Goal: Task Accomplishment & Management: Use online tool/utility

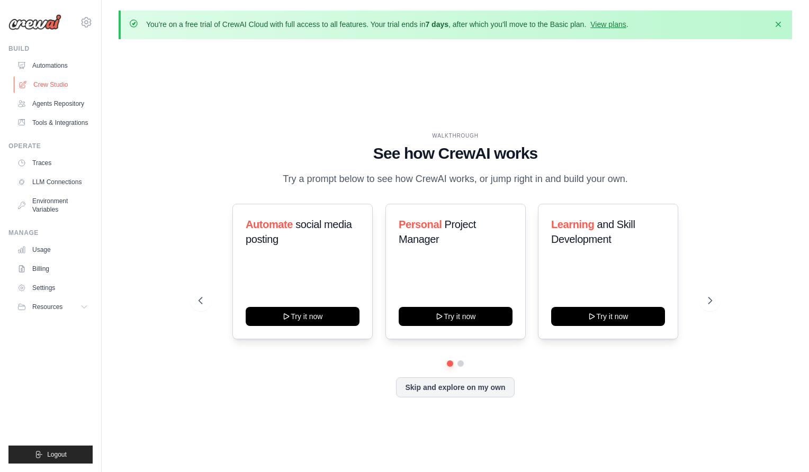
click at [59, 85] on link "Crew Studio" at bounding box center [54, 84] width 80 height 17
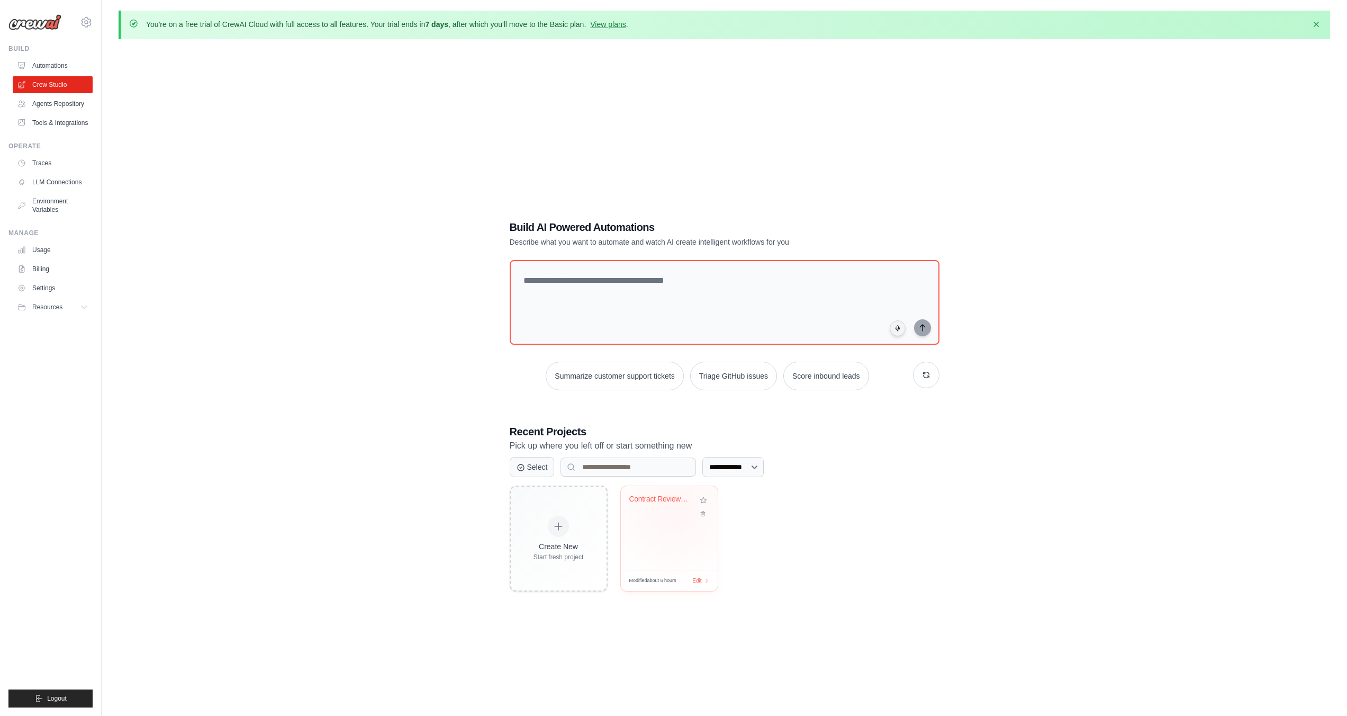
click at [675, 472] on div "Contract Review Automation" at bounding box center [669, 506] width 80 height 24
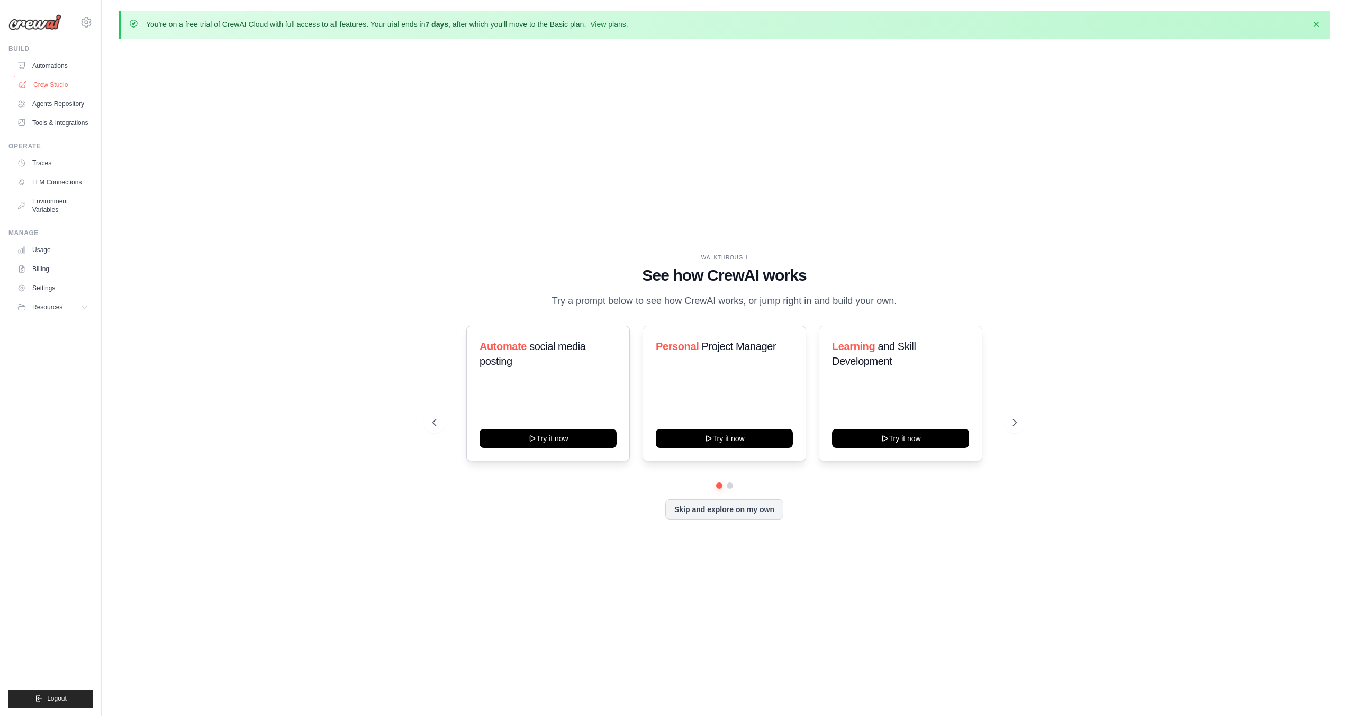
click at [48, 82] on link "Crew Studio" at bounding box center [54, 84] width 80 height 17
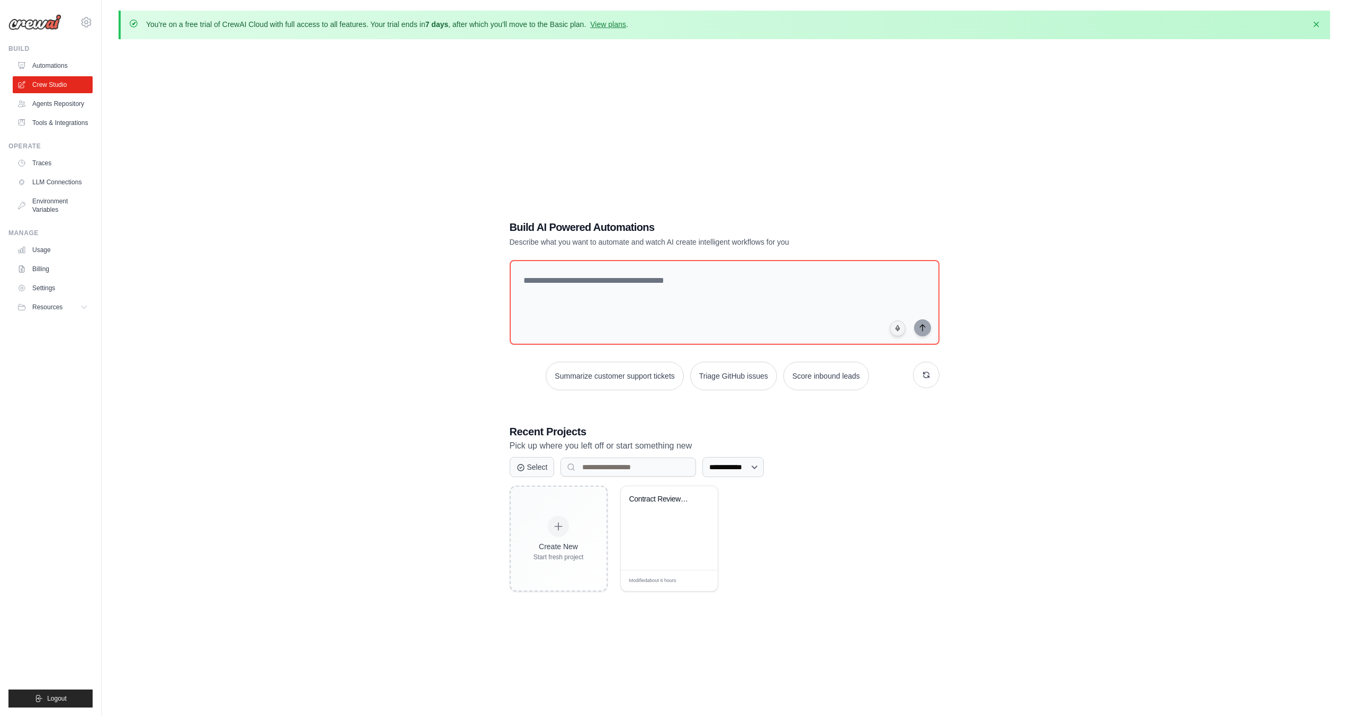
click at [603, 292] on textarea at bounding box center [725, 302] width 430 height 85
type textarea "**********"
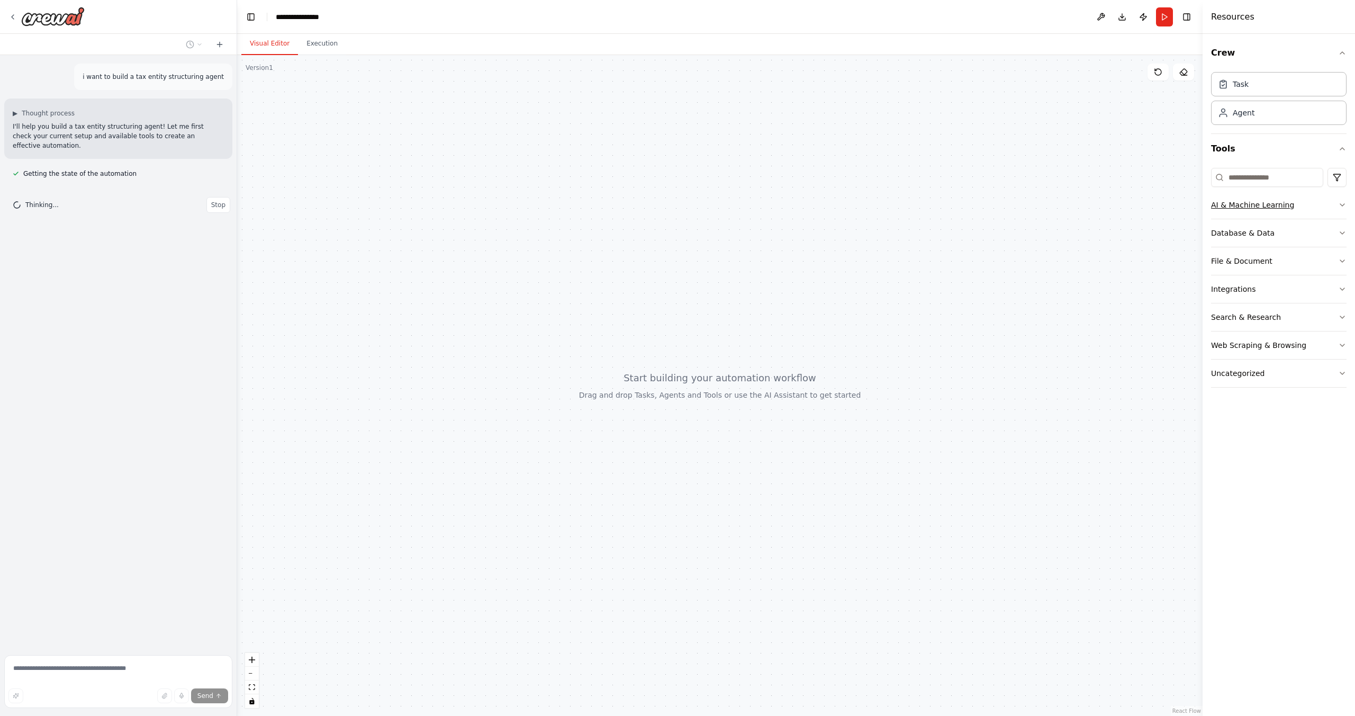
click at [1343, 203] on icon "button" at bounding box center [1342, 205] width 8 height 8
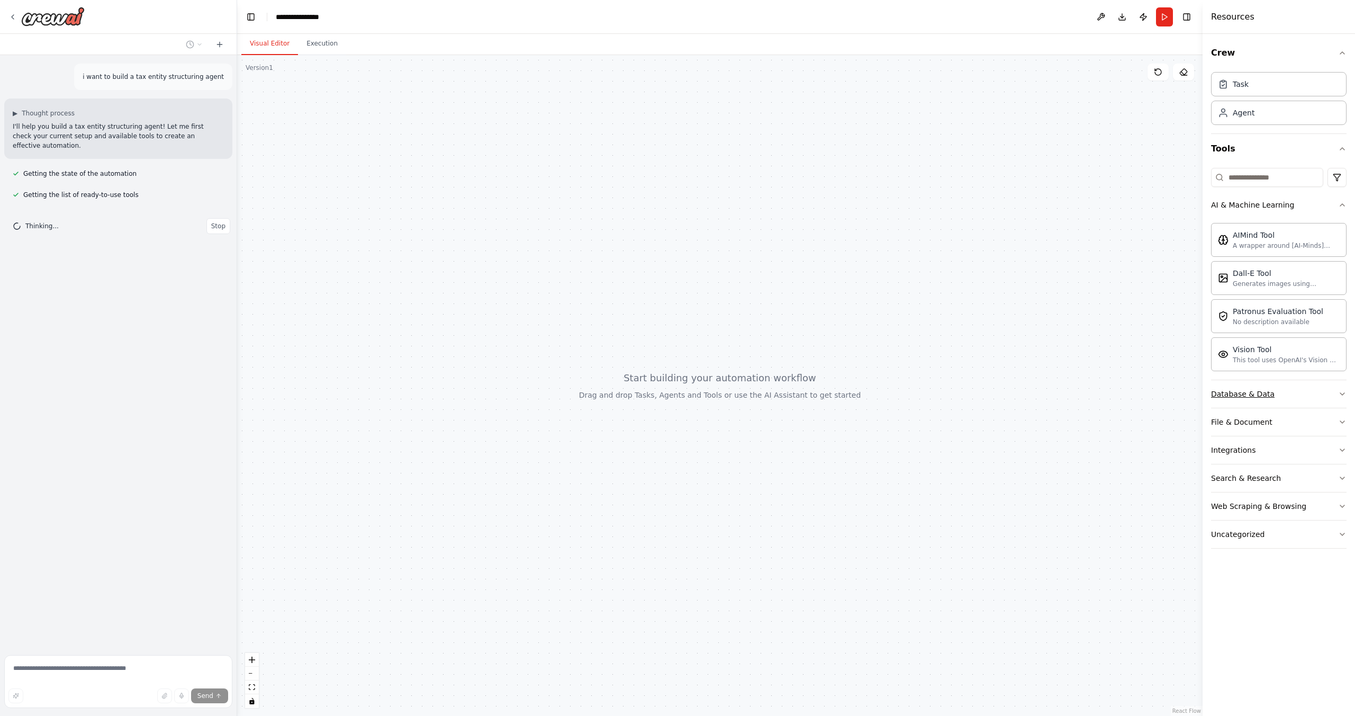
click at [1337, 388] on button "Database & Data" at bounding box center [1279, 394] width 136 height 28
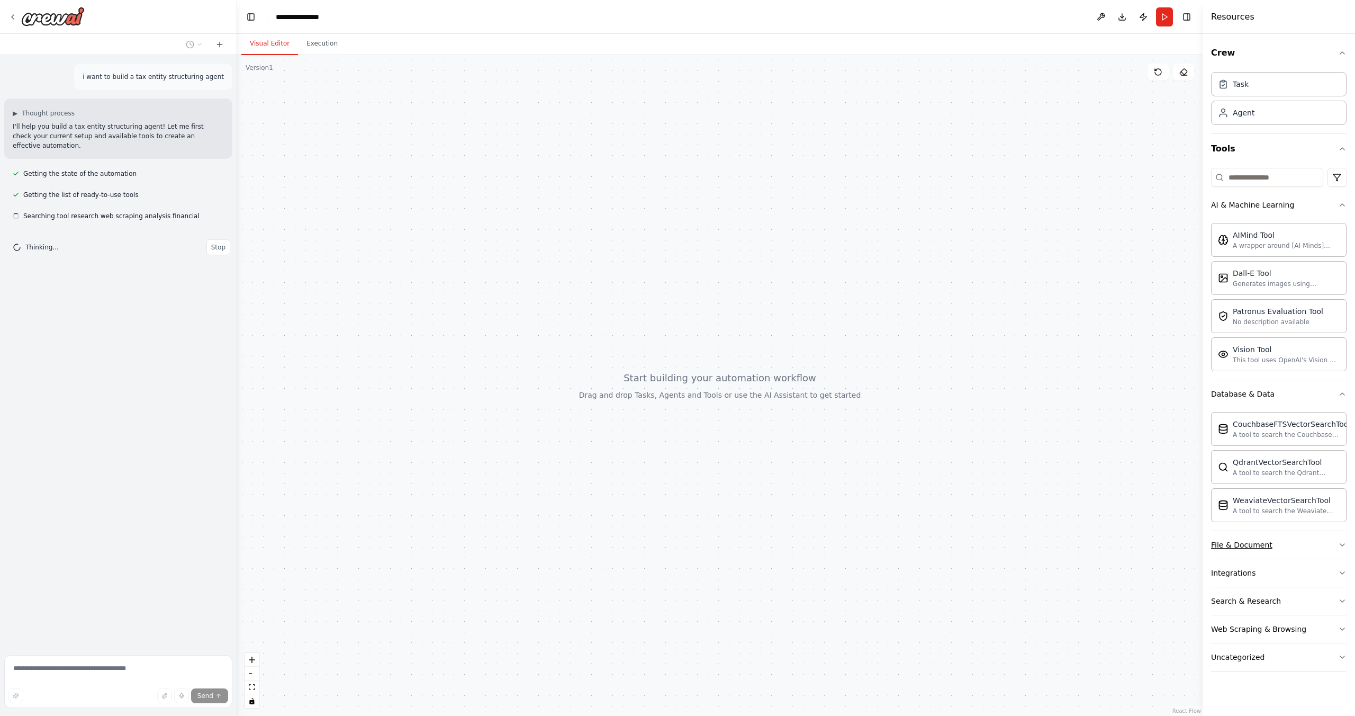
click at [1337, 548] on button "File & Document" at bounding box center [1279, 545] width 136 height 28
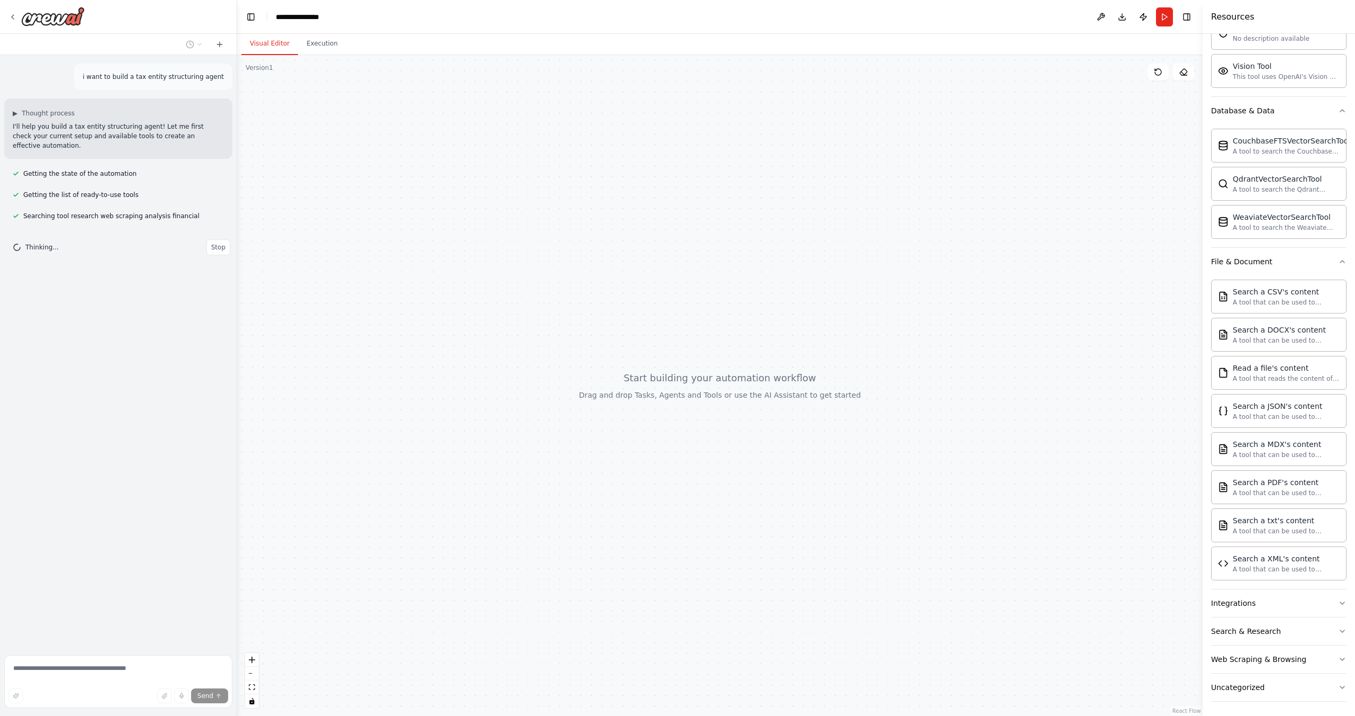
scroll to position [286, 0]
click at [1326, 625] on button "Search & Research" at bounding box center [1279, 629] width 136 height 28
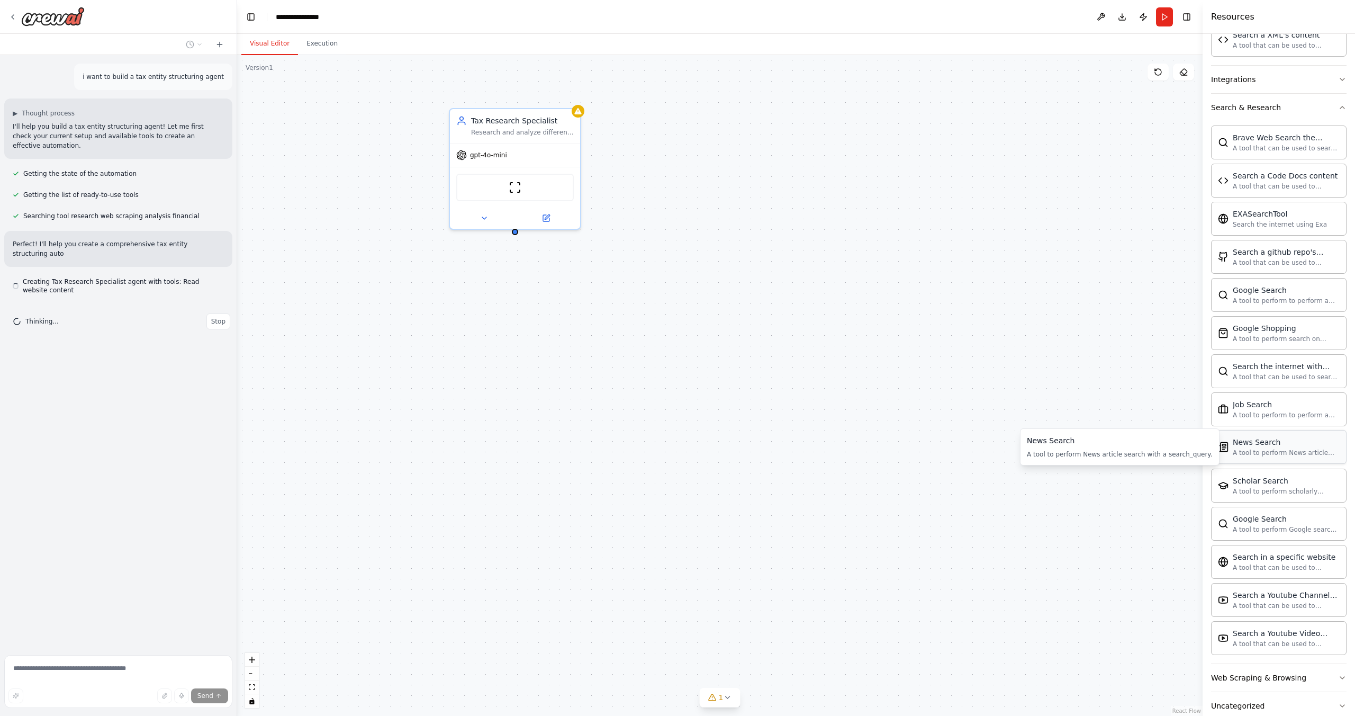
scroll to position [828, 0]
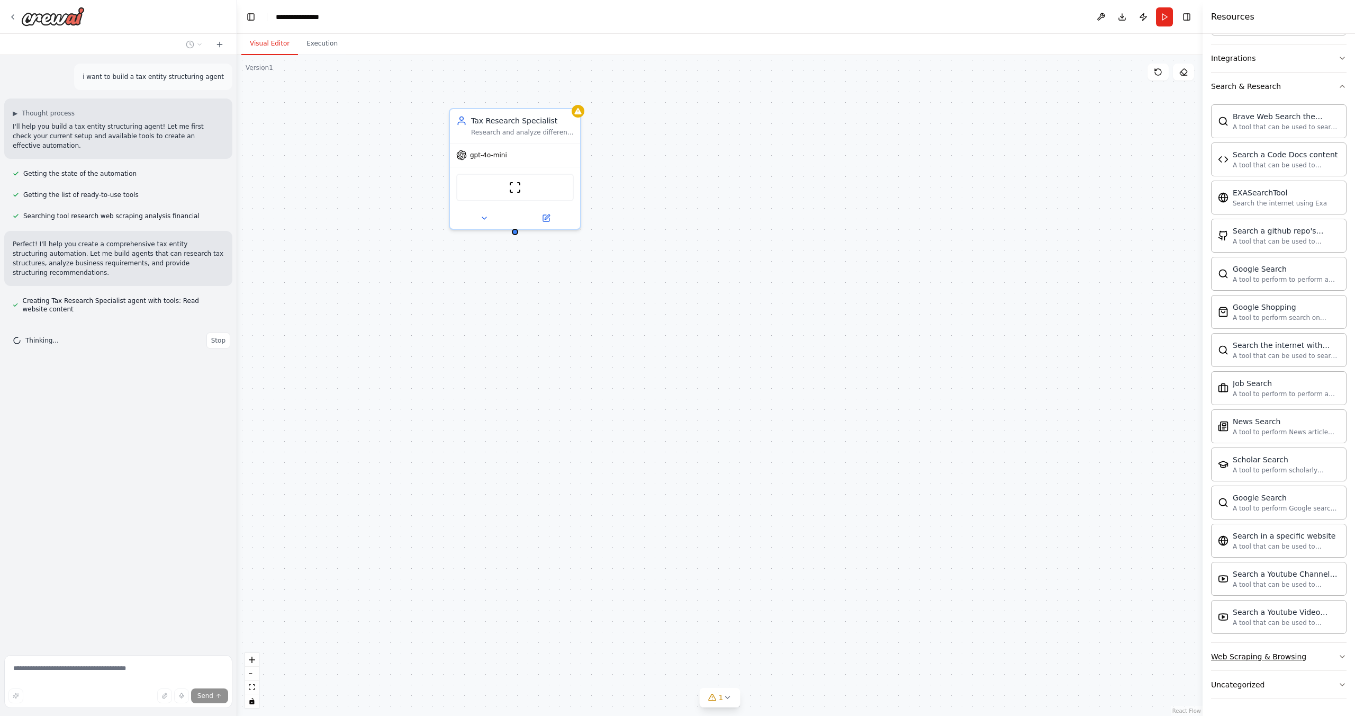
click at [1329, 656] on button "Web Scraping & Browsing" at bounding box center [1279, 657] width 136 height 28
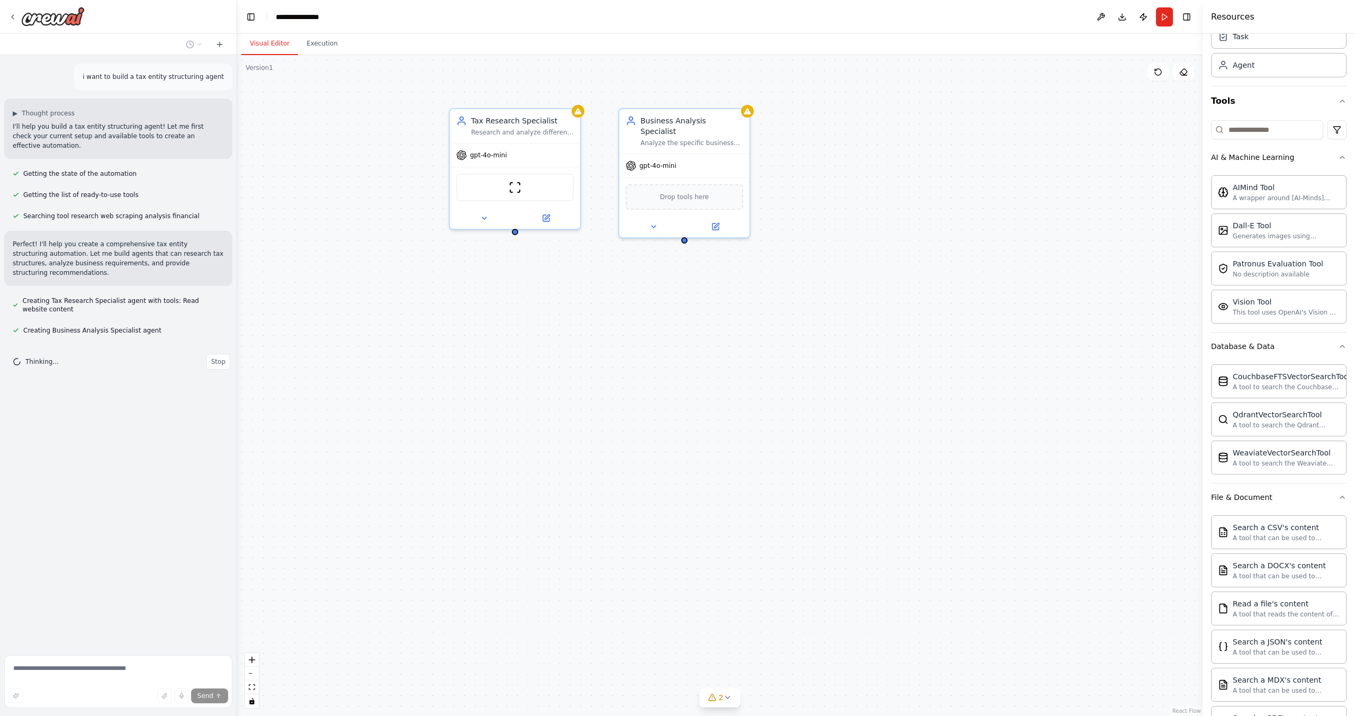
scroll to position [0, 0]
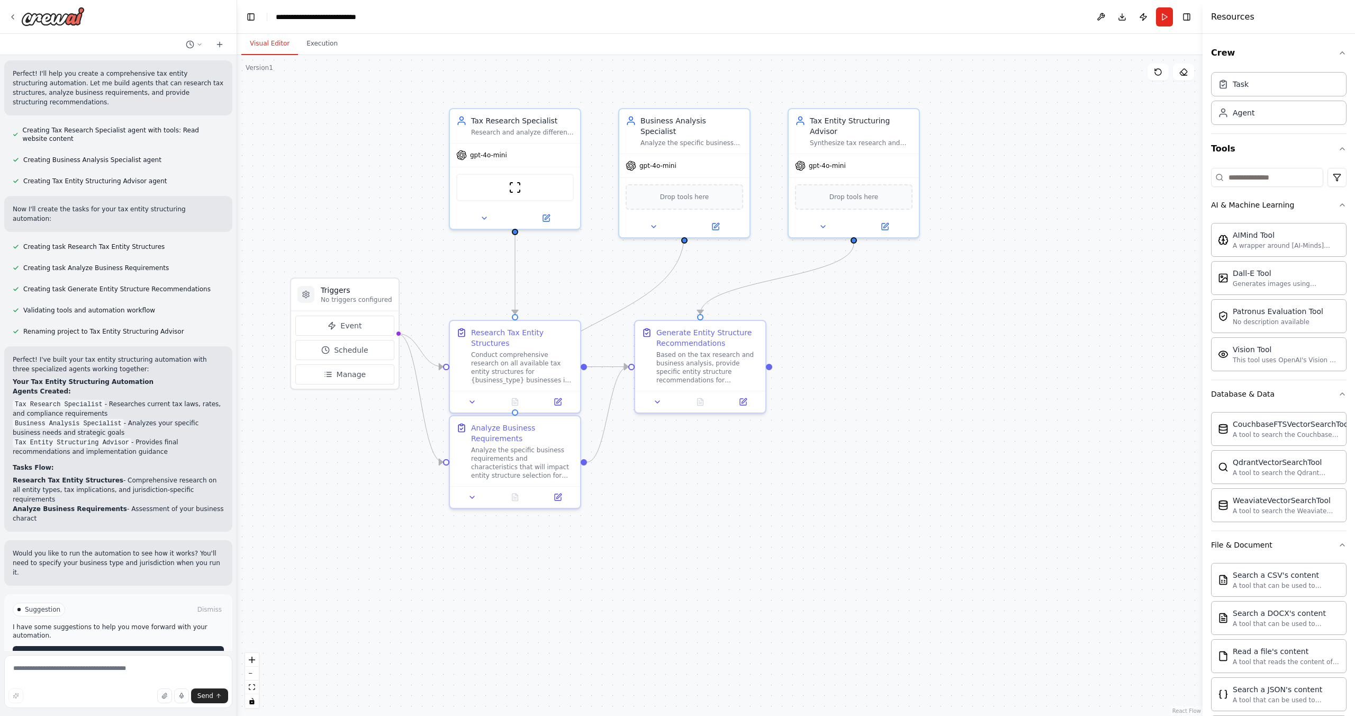
click at [94, 646] on button "Run Automation" at bounding box center [118, 654] width 211 height 17
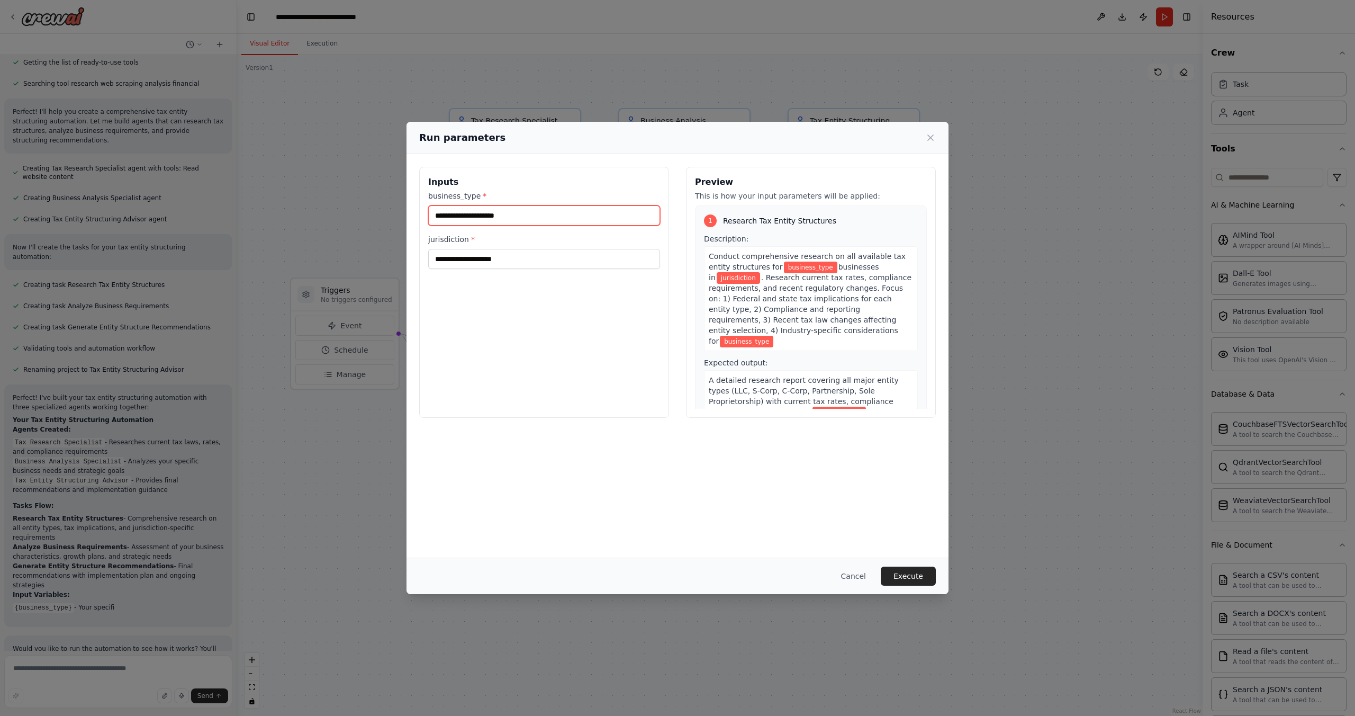
click at [550, 221] on input "business_type *" at bounding box center [544, 215] width 232 height 20
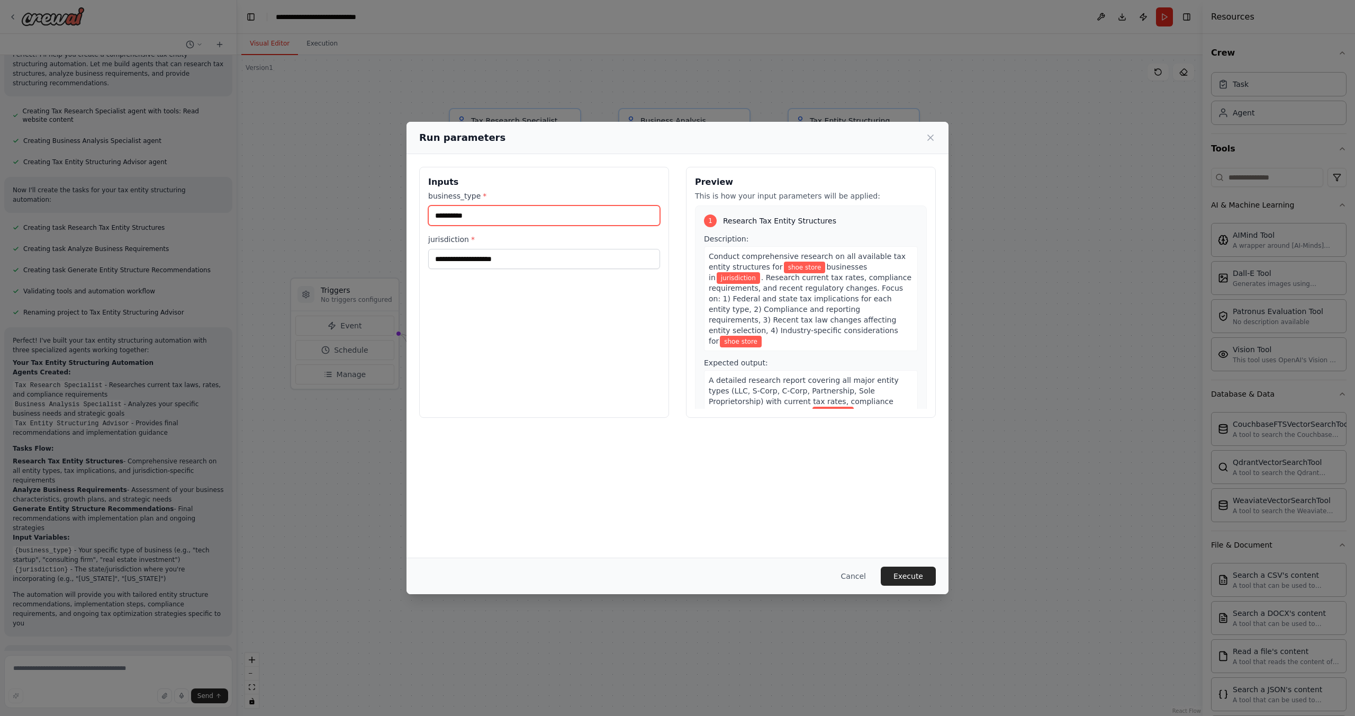
type input "**********"
click at [527, 262] on input "jurisdiction *" at bounding box center [544, 259] width 232 height 20
type input "**********"
click at [910, 584] on button "Execute" at bounding box center [908, 575] width 55 height 19
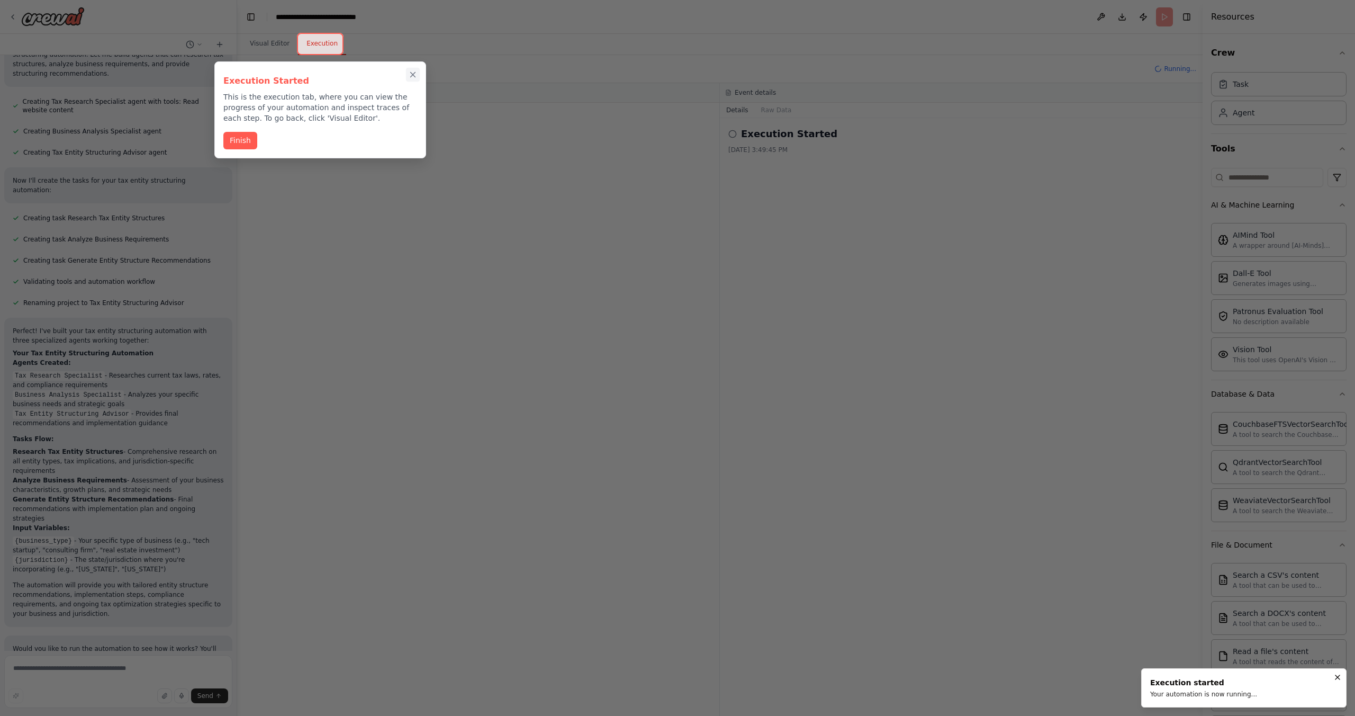
click at [413, 73] on icon "Close walkthrough" at bounding box center [413, 75] width 10 height 10
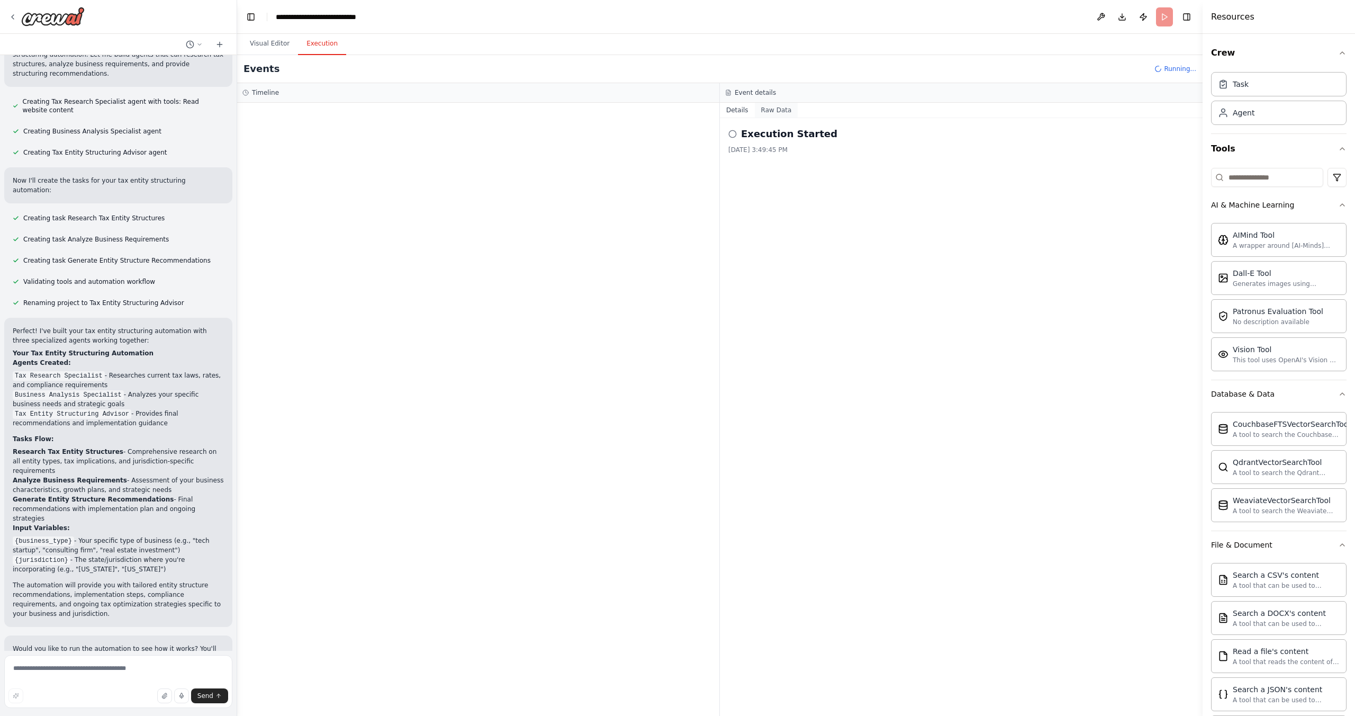
click at [773, 113] on button "Raw Data" at bounding box center [776, 110] width 43 height 15
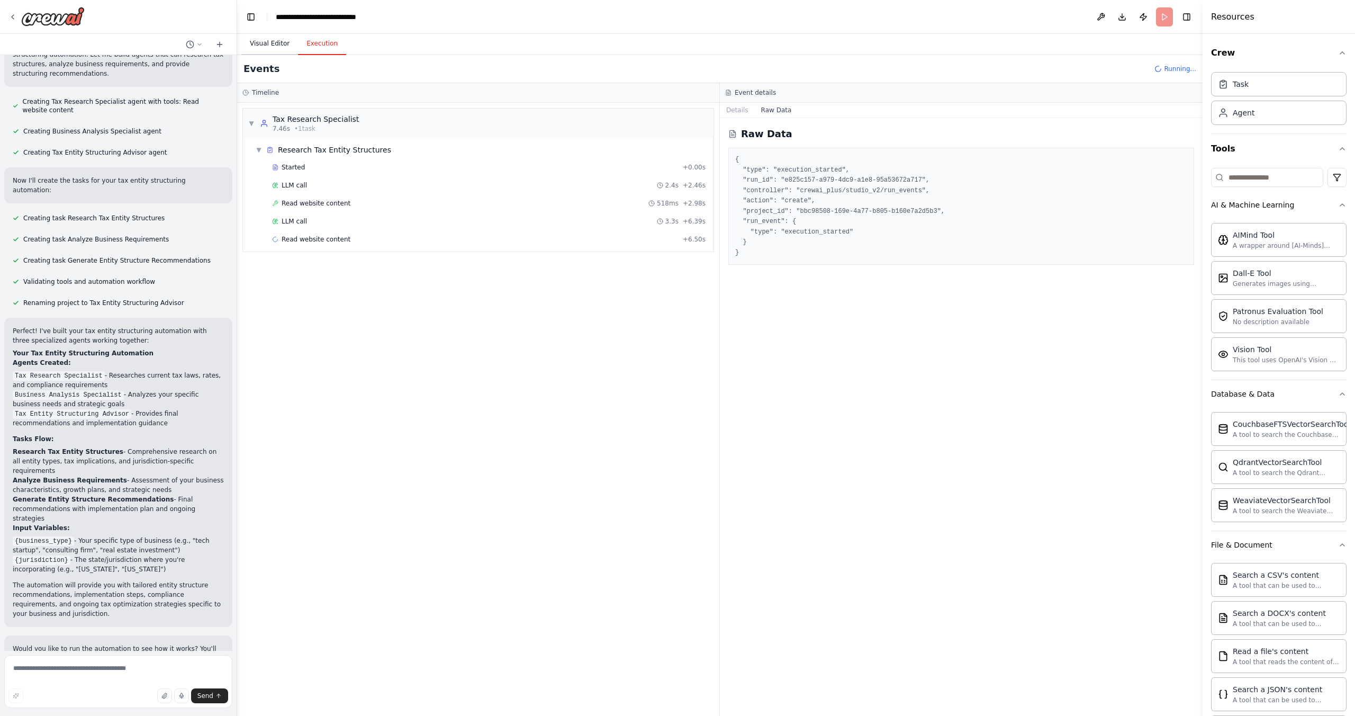
click at [272, 42] on button "Visual Editor" at bounding box center [269, 44] width 57 height 22
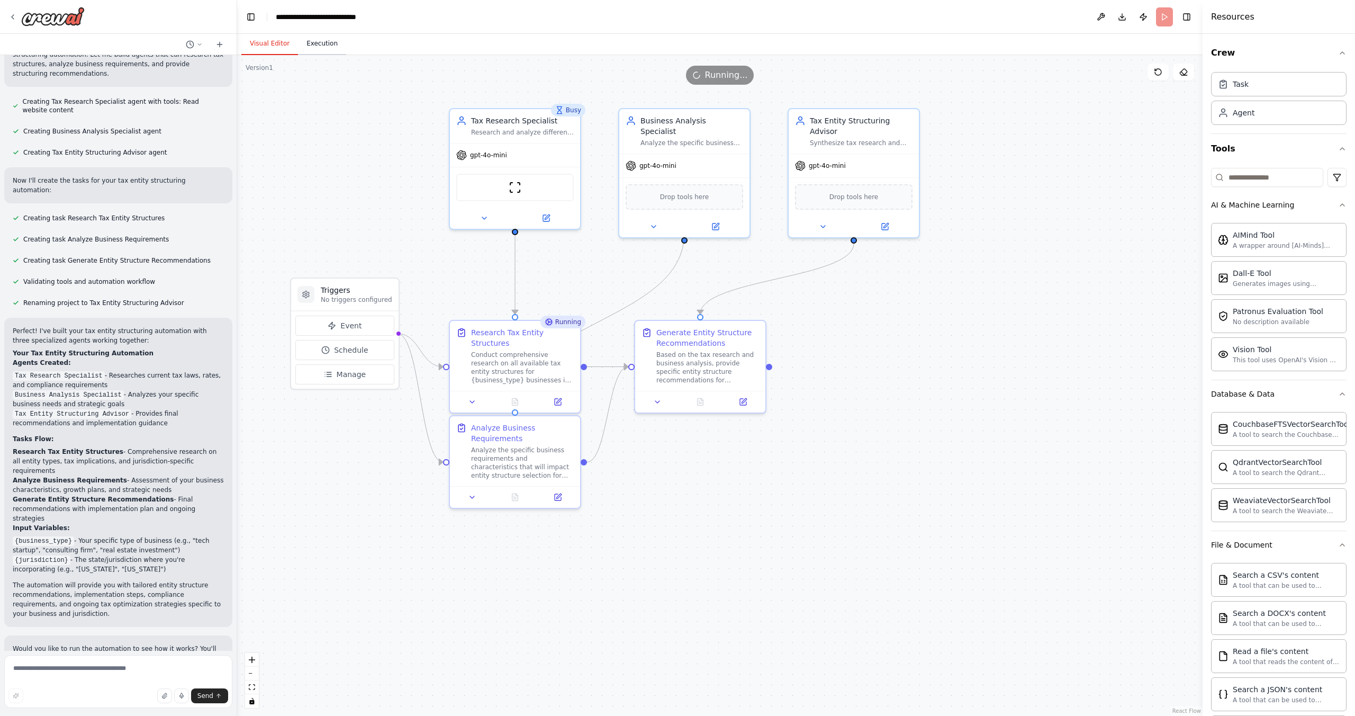
click at [330, 42] on button "Execution" at bounding box center [322, 44] width 48 height 22
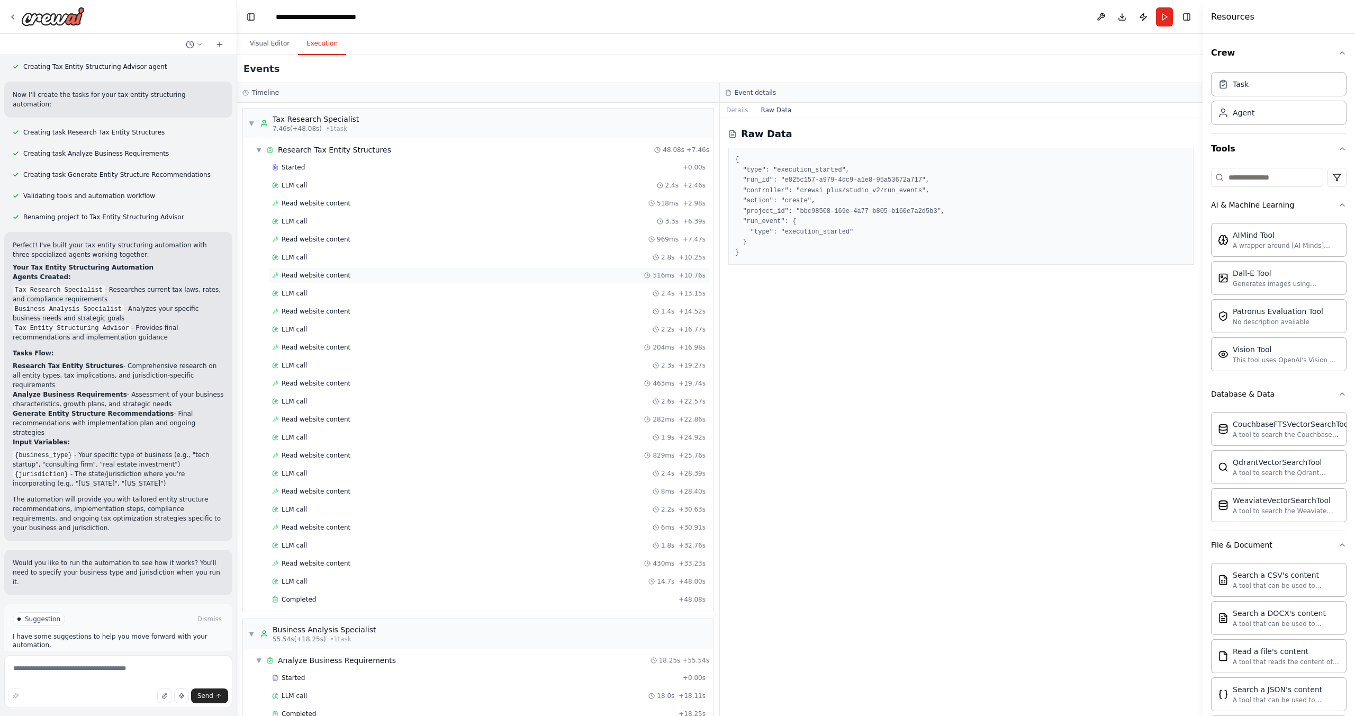
scroll to position [137, 0]
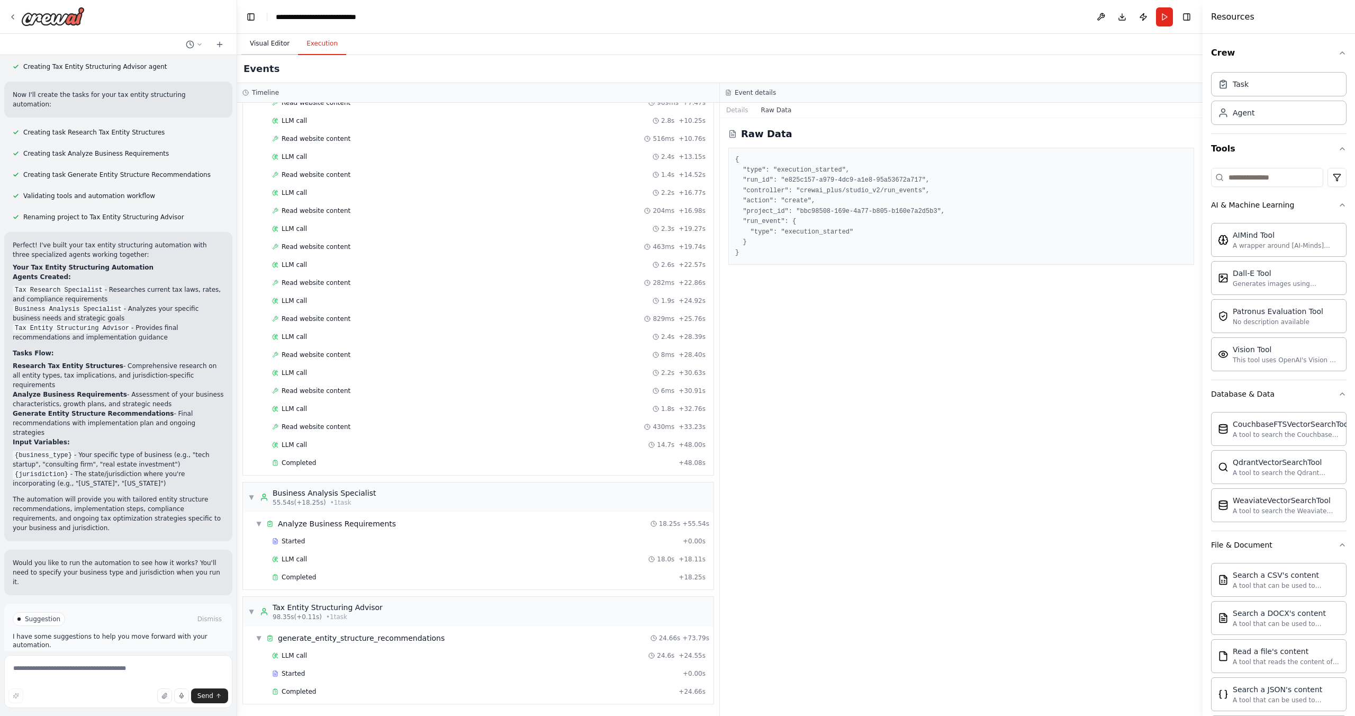
click at [268, 44] on button "Visual Editor" at bounding box center [269, 44] width 57 height 22
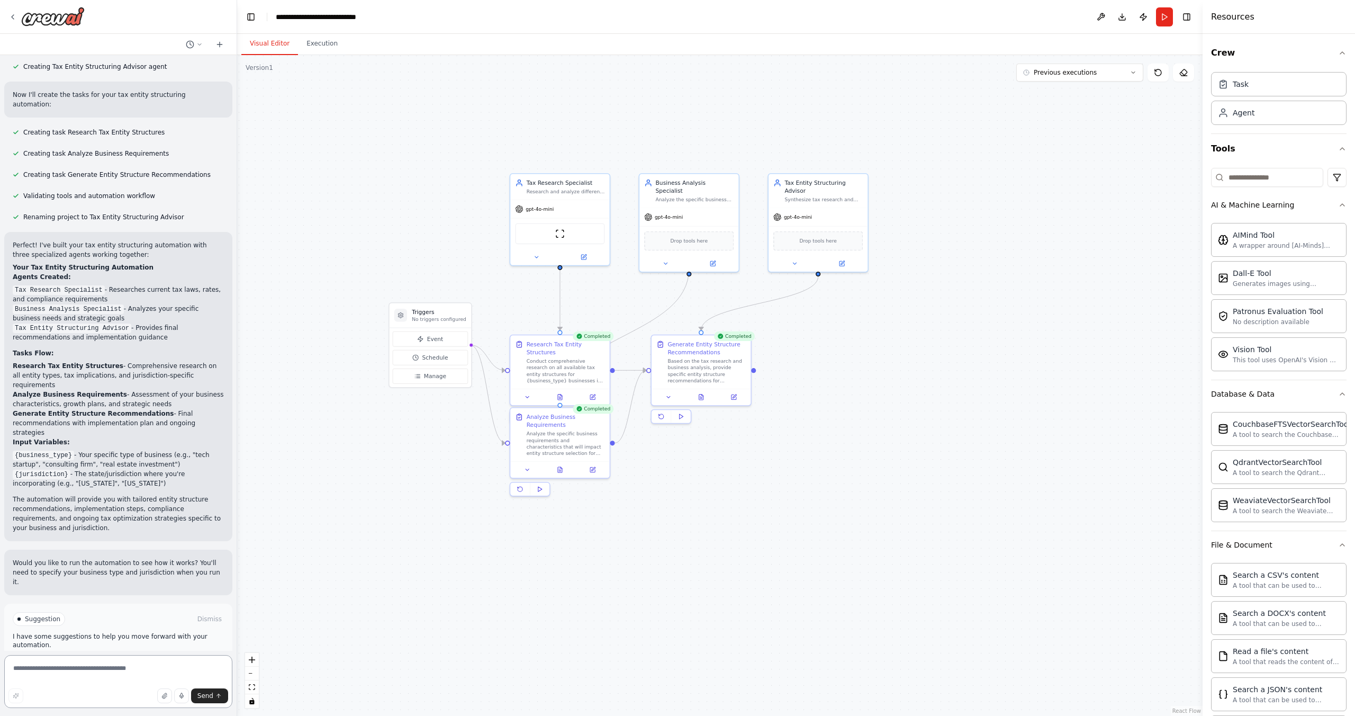
click at [113, 662] on textarea at bounding box center [118, 681] width 228 height 53
click at [116, 673] on textarea at bounding box center [118, 681] width 228 height 53
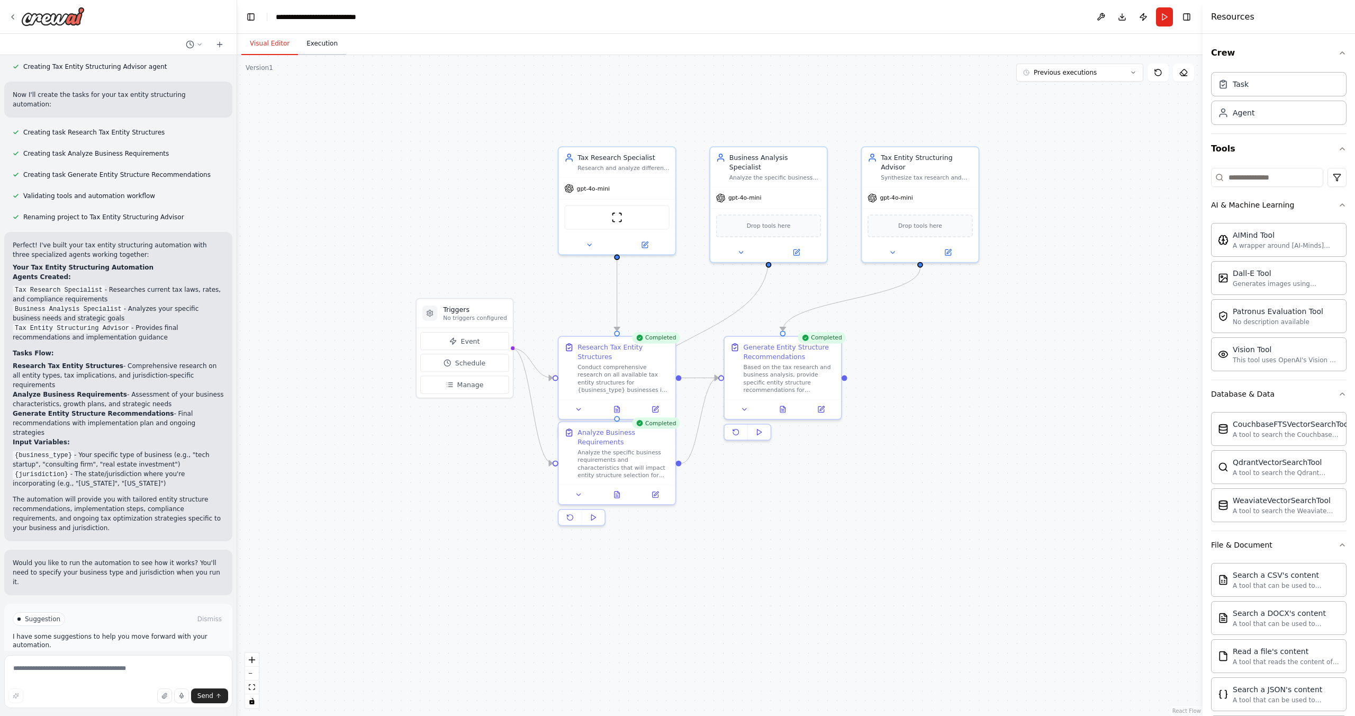
click at [314, 44] on button "Execution" at bounding box center [322, 44] width 48 height 22
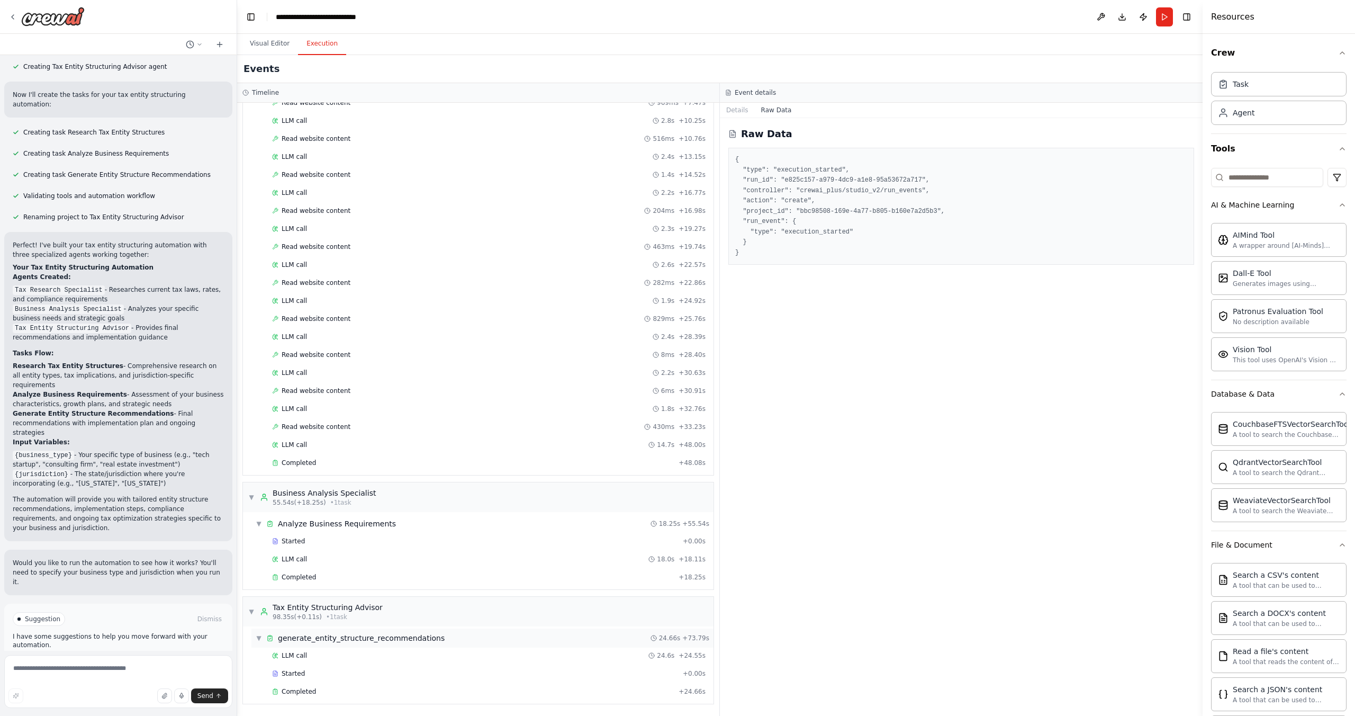
click at [422, 638] on span "generate_entity_structure_recommendations" at bounding box center [361, 638] width 167 height 11
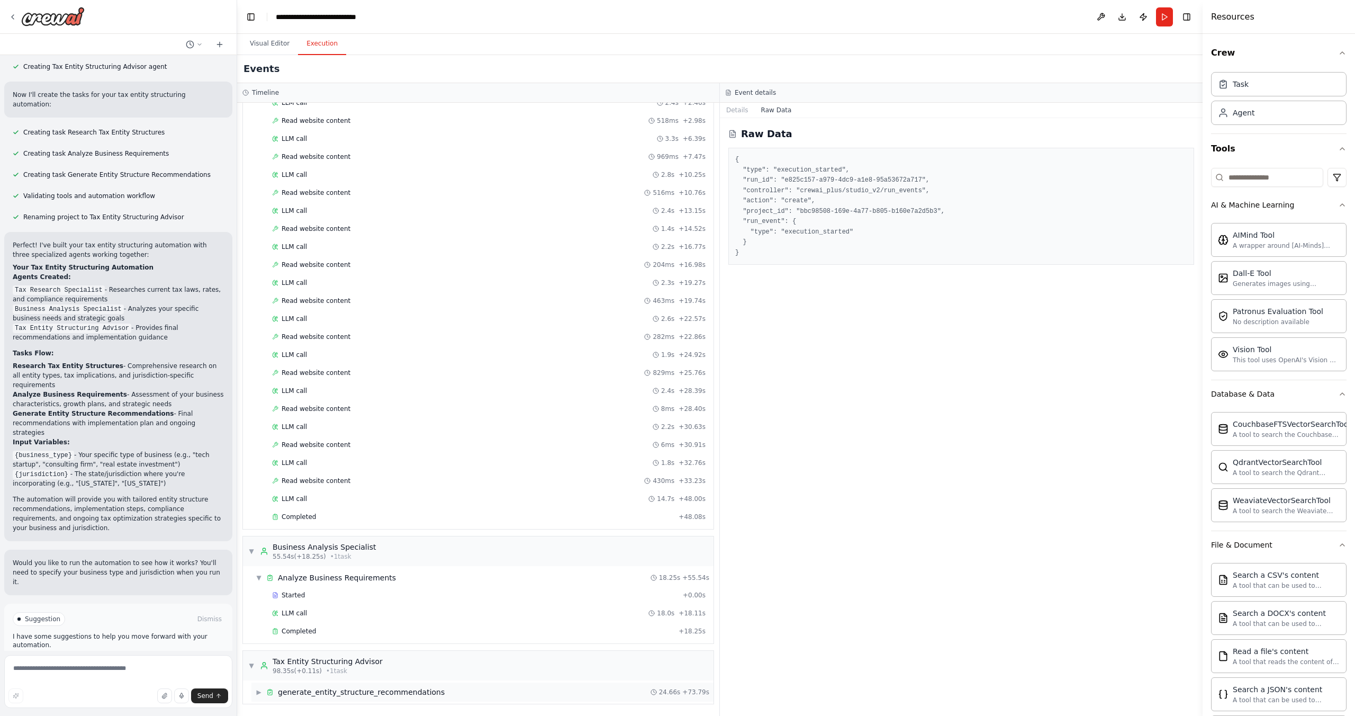
click at [390, 692] on span "generate_entity_structure_recommendations" at bounding box center [361, 692] width 167 height 11
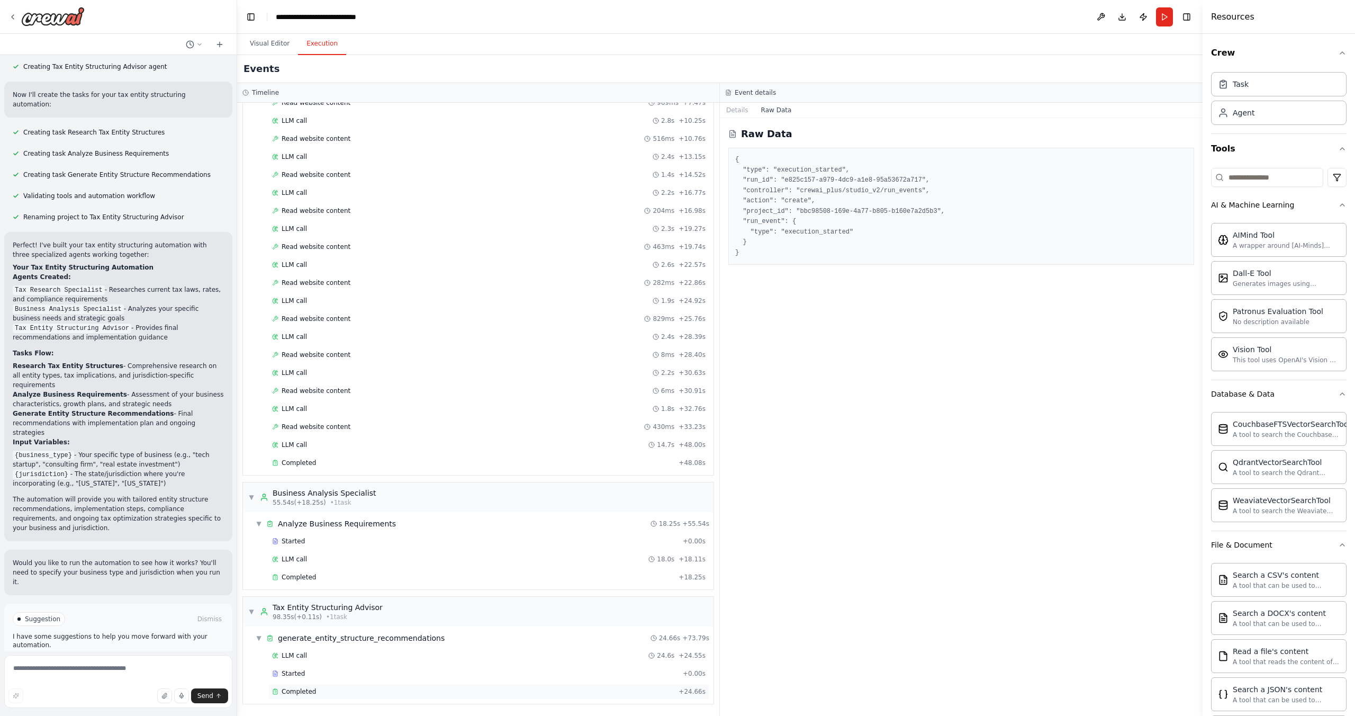
click at [364, 690] on div "Completed" at bounding box center [473, 691] width 402 height 8
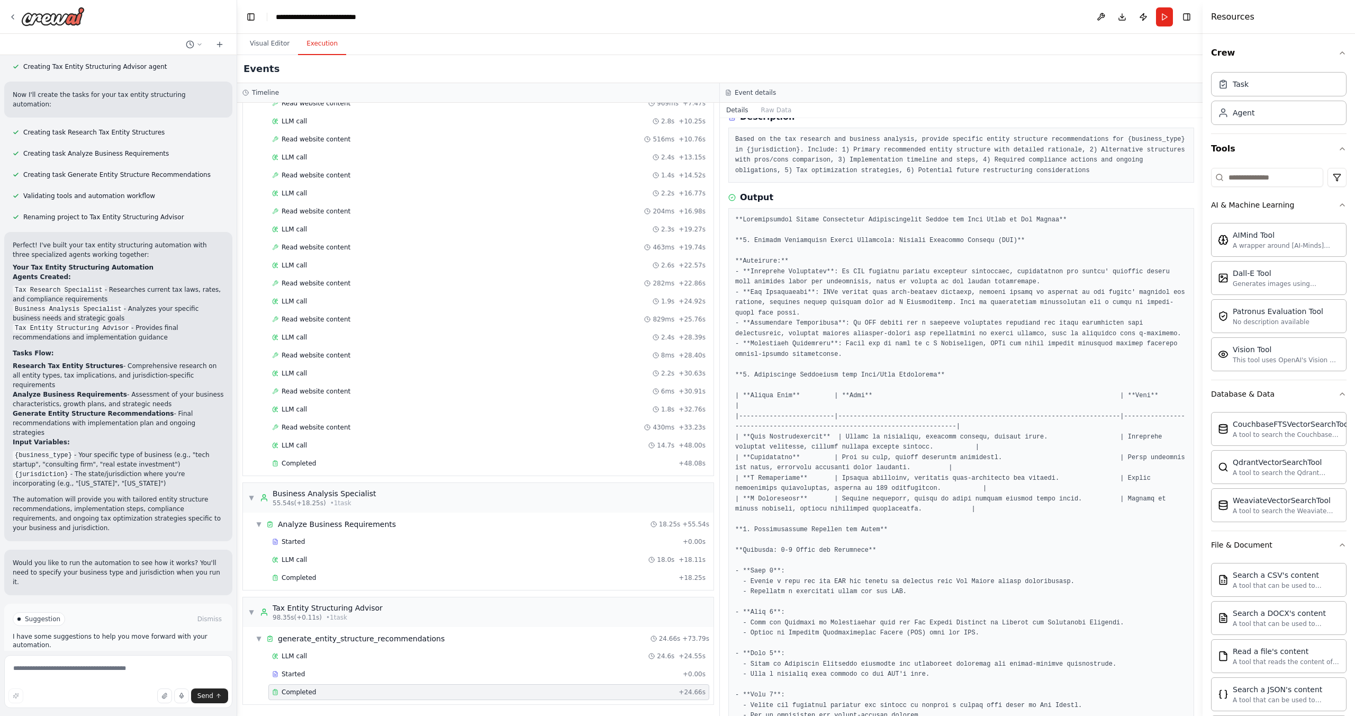
scroll to position [0, 0]
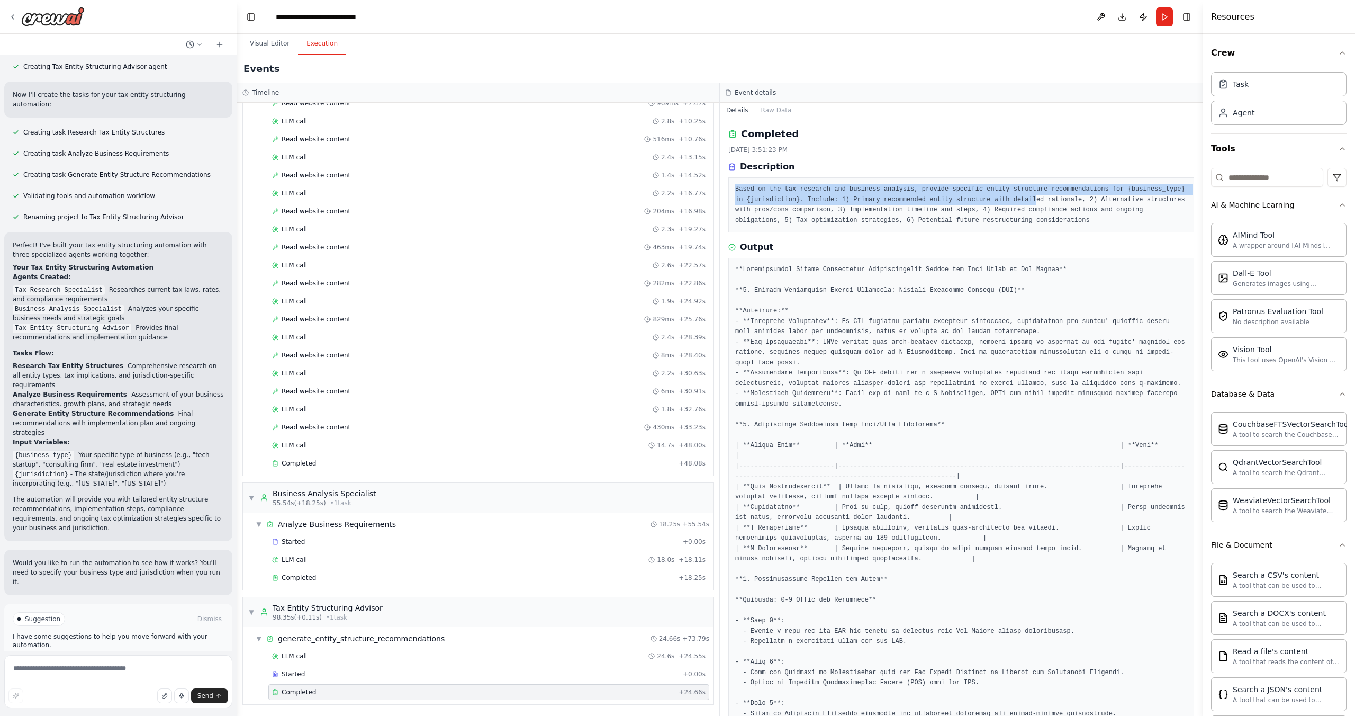
drag, startPoint x: 736, startPoint y: 188, endPoint x: 1097, endPoint y: 203, distance: 360.8
click at [1097, 204] on pre "Based on the tax research and business analysis, provide specific entity struct…" at bounding box center [961, 204] width 452 height 41
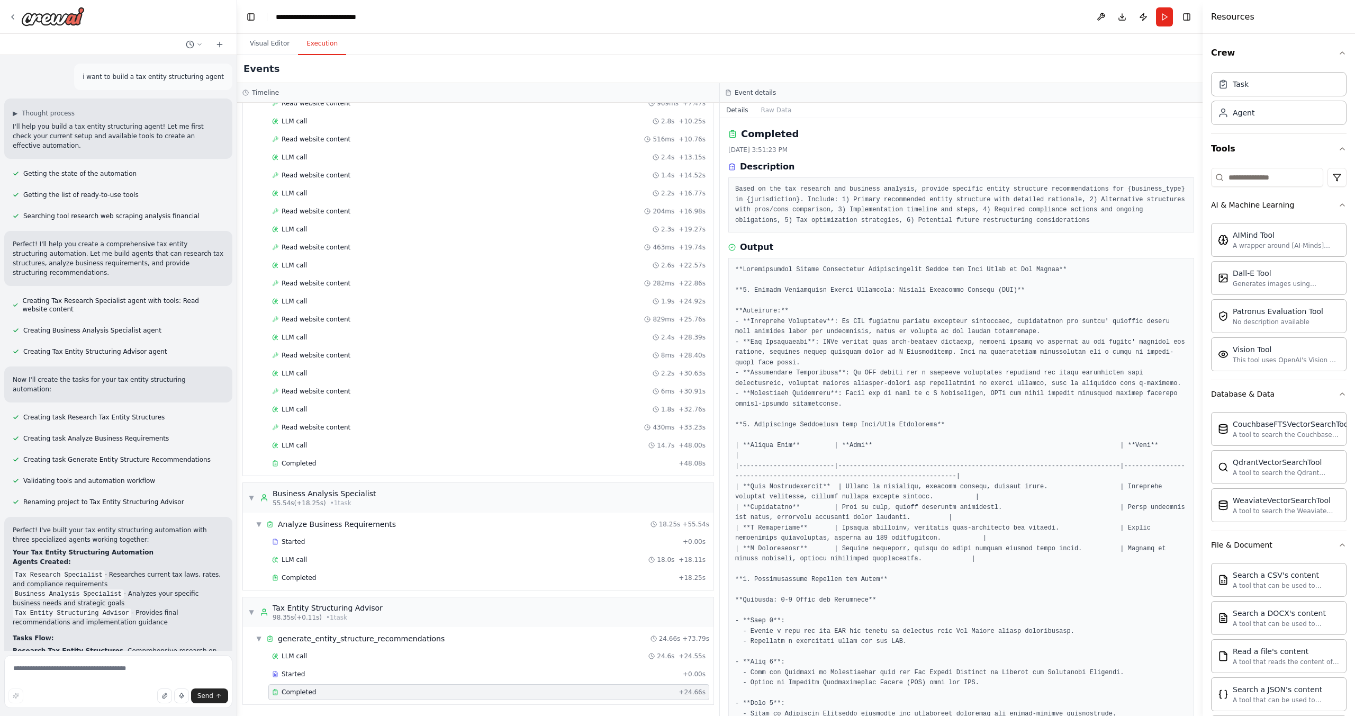
click at [934, 343] on pre at bounding box center [961, 709] width 452 height 888
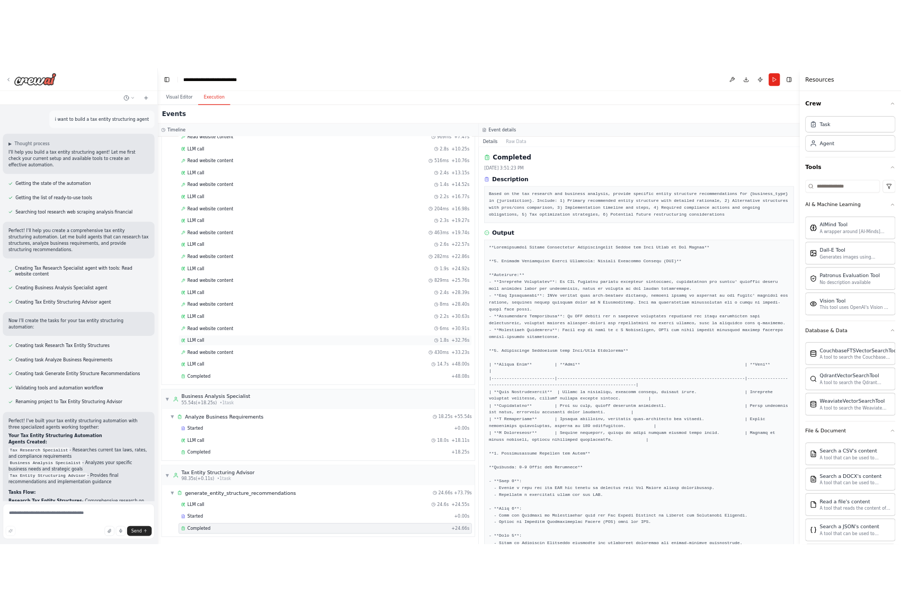
scroll to position [137, 0]
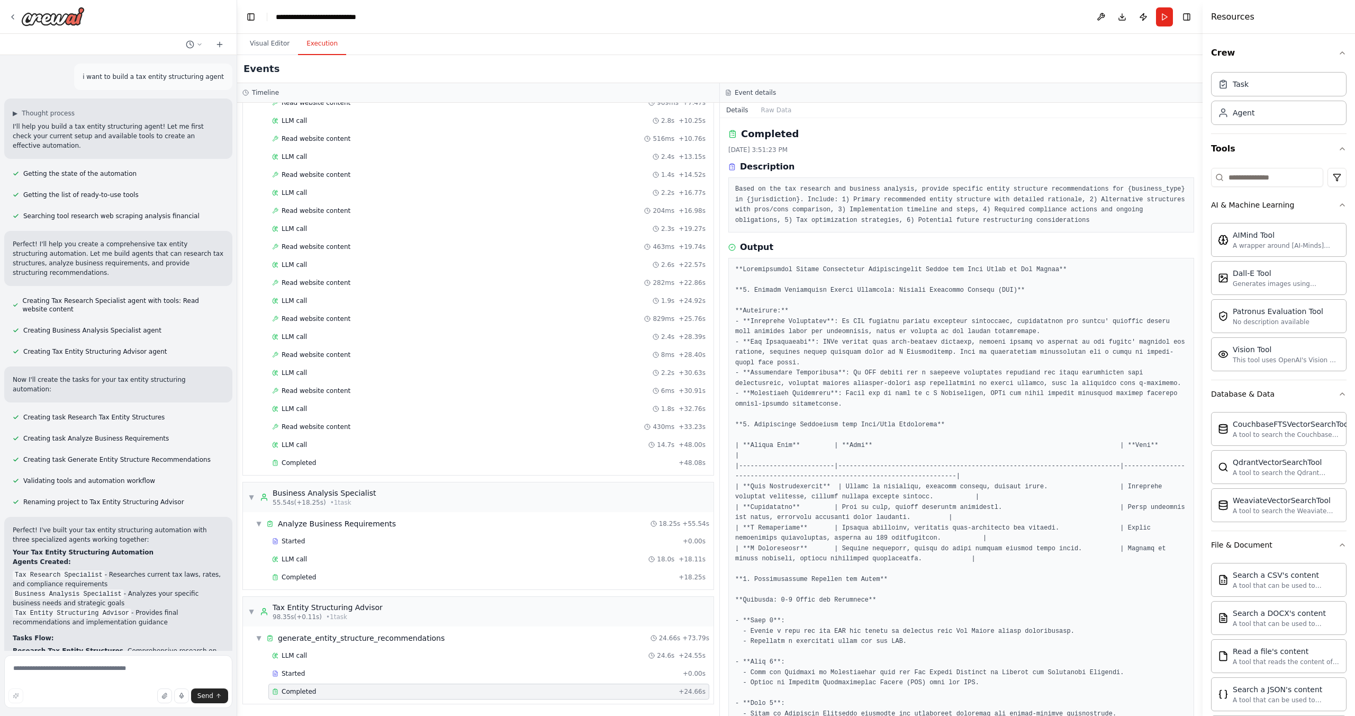
click at [852, 424] on pre at bounding box center [961, 709] width 452 height 888
click at [839, 379] on pre at bounding box center [961, 709] width 452 height 888
click at [840, 374] on pre at bounding box center [961, 709] width 452 height 888
click at [856, 330] on pre at bounding box center [961, 709] width 452 height 888
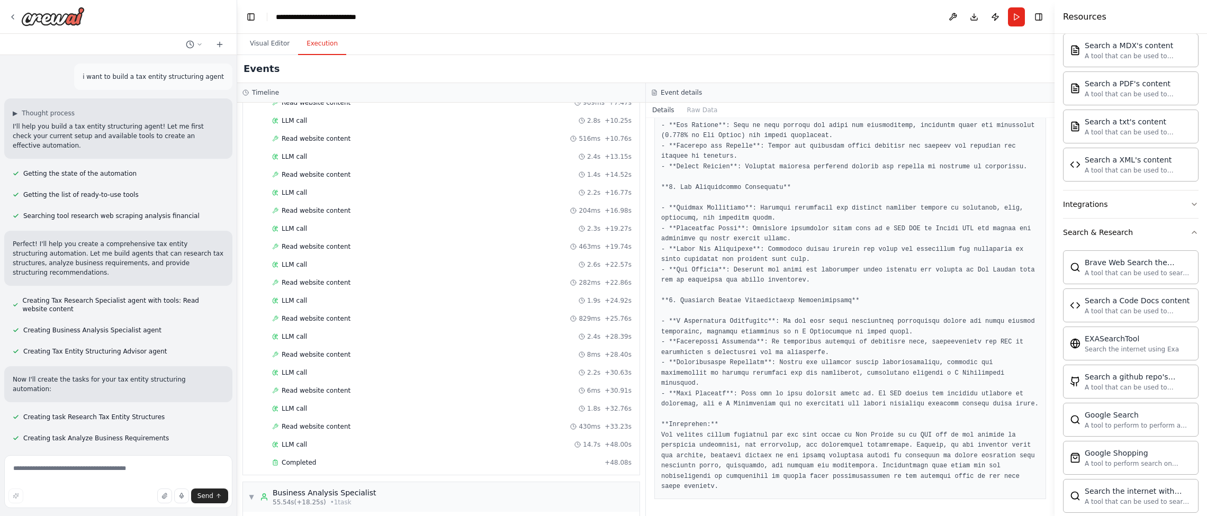
scroll to position [736, 0]
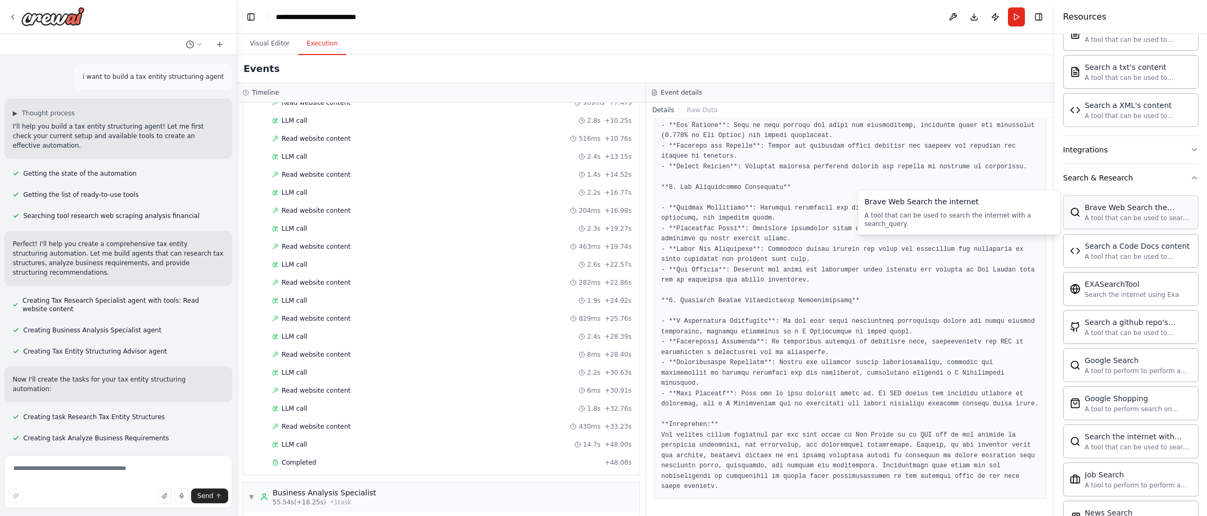
click at [1108, 227] on div "Brave Web Search the internet A tool that can be used to search the internet wi…" at bounding box center [1131, 212] width 136 height 34
click at [1079, 218] on div "Brave Web Search the internet A tool that can be used to search the internet wi…" at bounding box center [1131, 212] width 122 height 20
click at [1127, 210] on div "Brave Web Search the internet" at bounding box center [1138, 207] width 107 height 11
click at [951, 12] on button at bounding box center [952, 16] width 17 height 19
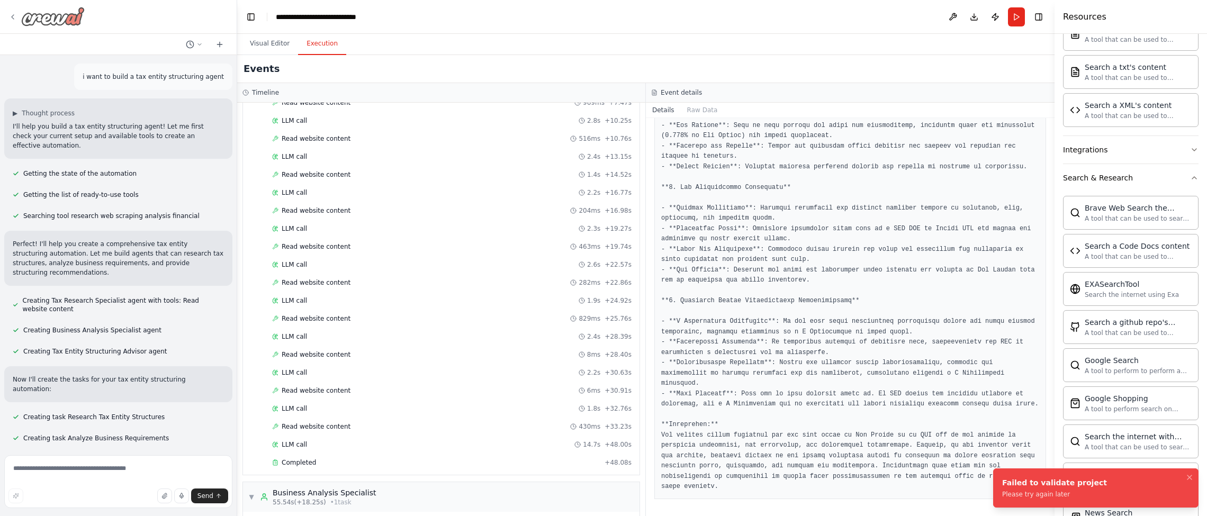
click at [57, 17] on img at bounding box center [53, 16] width 64 height 19
